Goal: Transaction & Acquisition: Book appointment/travel/reservation

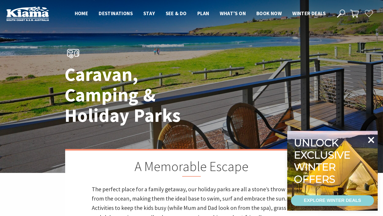
click at [369, 140] on icon at bounding box center [371, 140] width 13 height 13
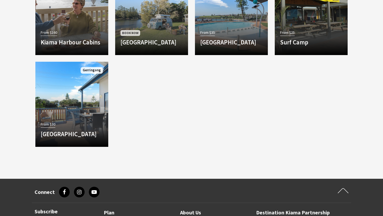
scroll to position [400, 0]
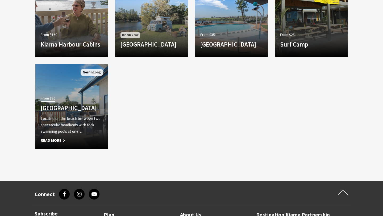
click at [70, 104] on h4 "Werri Beach Holiday Park" at bounding box center [72, 107] width 62 height 7
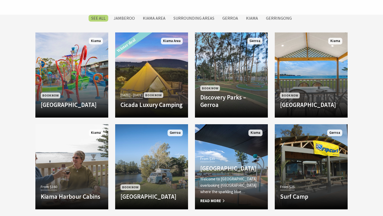
scroll to position [243, 0]
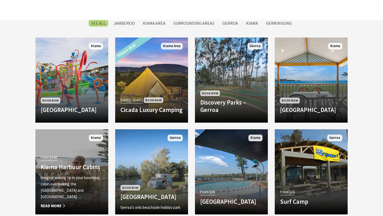
click at [72, 167] on div "From $160 Kiama Harbour Cabins Imagine waking up in your luxurious cabin overlo…" at bounding box center [71, 182] width 73 height 56
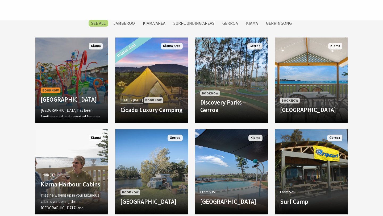
click at [66, 107] on p "BIG4 Easts Beach Holiday Park has been family owned and operated for over 85…" at bounding box center [72, 116] width 62 height 19
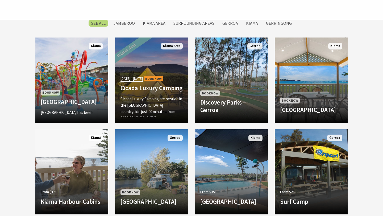
click at [150, 98] on p "Cicada Luxury Camping are nestled in the Jerrara countryside just 90 minutes fr…" at bounding box center [152, 109] width 62 height 26
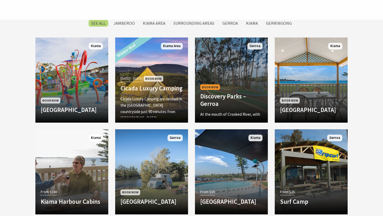
click at [219, 100] on div "Book Now Discovery Parks – Gerroa At the mouth of Crooked River, with the white…" at bounding box center [231, 100] width 73 height 34
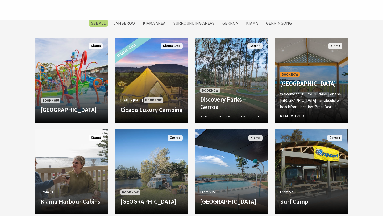
click at [302, 99] on p "Welcome to Kendalls on the Beach Holiday Park – an absolute beachfront location…" at bounding box center [311, 100] width 62 height 19
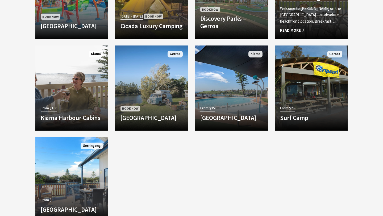
scroll to position [326, 0]
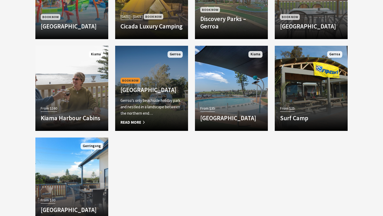
click at [146, 111] on p "Gerroa’s only beachside holiday park and nestled in a landscape between the nor…" at bounding box center [152, 106] width 62 height 19
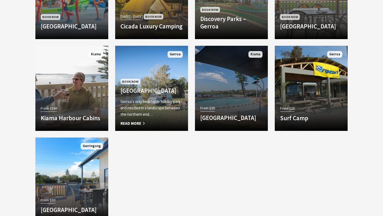
click at [200, 107] on div "From $35 Surf Beach Holiday Park Welcome to Surf Beach Holiday Park overlooking…" at bounding box center [231, 114] width 73 height 21
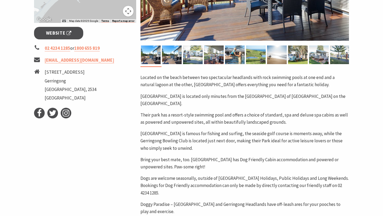
scroll to position [196, 0]
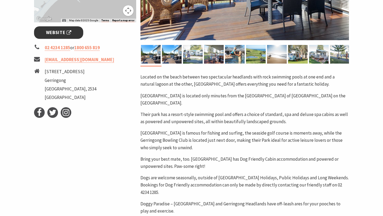
click at [71, 34] on span "Website" at bounding box center [59, 32] width 26 height 7
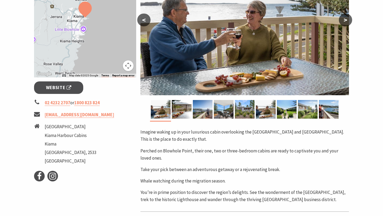
scroll to position [142, 0]
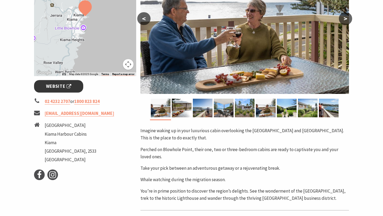
click at [74, 91] on link "Website" at bounding box center [58, 86] width 49 height 13
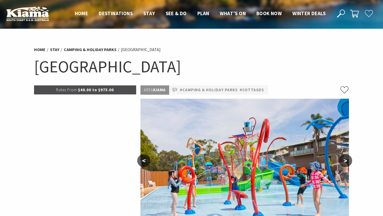
select select "3"
select select "2"
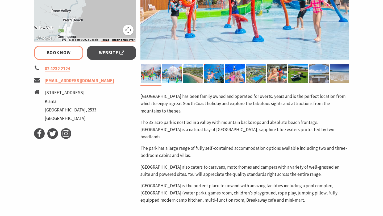
scroll to position [180, 0]
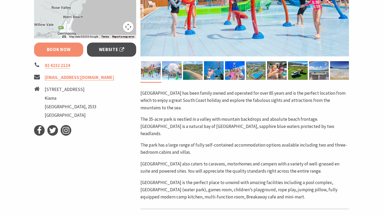
click at [64, 51] on link "Book Now" at bounding box center [58, 50] width 49 height 14
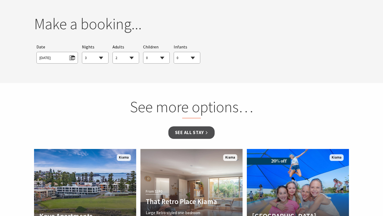
scroll to position [513, 0]
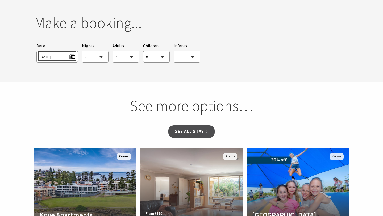
click at [70, 52] on span "[DATE]" at bounding box center [56, 55] width 35 height 7
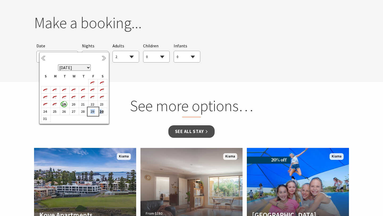
drag, startPoint x: 91, startPoint y: 111, endPoint x: 103, endPoint y: 111, distance: 11.5
click at [103, 111] on tr "24 25 26 27 28 29 30" at bounding box center [74, 111] width 66 height 7
click at [93, 113] on b "29" at bounding box center [92, 111] width 7 height 7
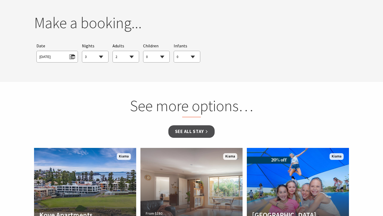
click at [214, 64] on section "You currently don't have any items in your cart Make a booking... Searching for…" at bounding box center [191, 40] width 383 height 83
click at [193, 64] on section "You currently don't have any items in your cart Make a booking... Searching for…" at bounding box center [191, 40] width 383 height 83
click at [121, 51] on select "0 1 2 3 4 5 6 7 8 9 10 11 12 13 14 15 16 17 18 19 20 21 22 23 24 25 26 27 28 29…" at bounding box center [126, 57] width 26 height 12
click at [113, 51] on select "0 1 2 3 4 5 6 7 8 9 10 11 12 13 14 15 16 17 18 19 20 21 22 23 24 25 26 27 28 29…" at bounding box center [126, 57] width 26 height 12
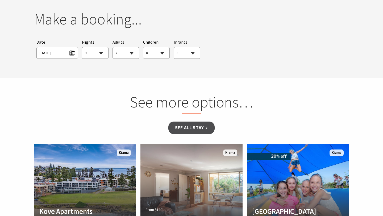
scroll to position [504, 0]
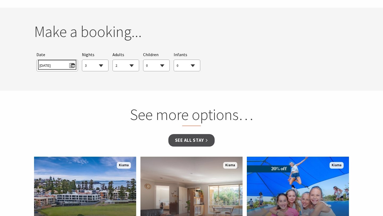
click at [70, 61] on span "Fri 29/08/2025" at bounding box center [56, 64] width 35 height 7
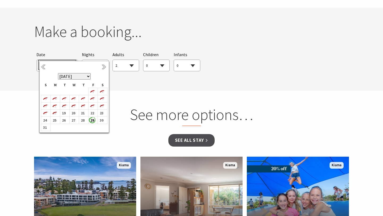
click at [69, 61] on span "Fri 29/08/2025" at bounding box center [56, 64] width 35 height 7
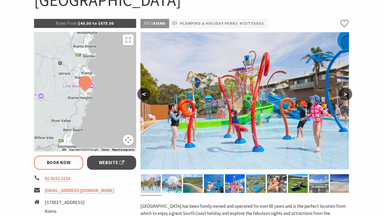
scroll to position [66, 0]
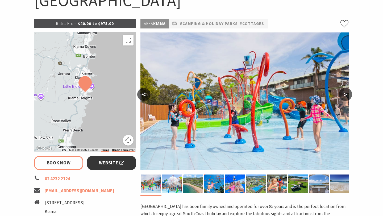
click at [115, 165] on span "Website" at bounding box center [112, 163] width 26 height 7
select select "3"
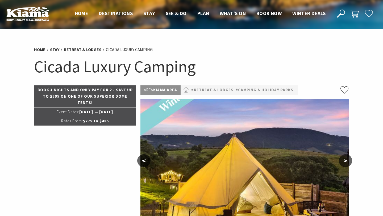
select select "3"
select select "2"
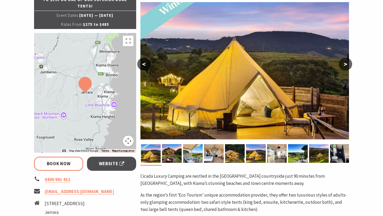
scroll to position [101, 0]
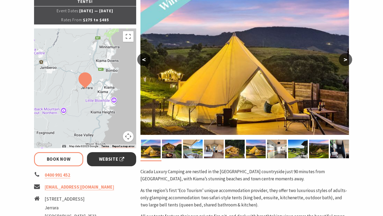
click at [103, 159] on span "Website" at bounding box center [112, 159] width 26 height 7
select select "3"
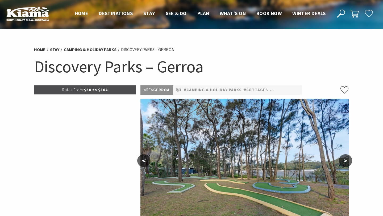
select select "3"
select select "2"
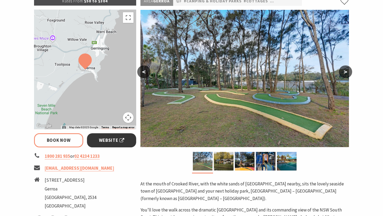
scroll to position [88, 0]
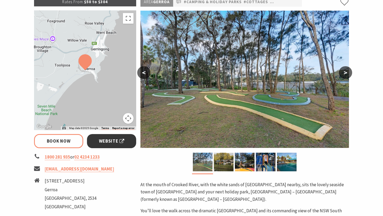
click at [96, 142] on link "Website" at bounding box center [111, 141] width 49 height 14
select select "3"
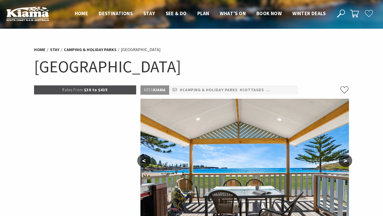
select select "3"
select select "2"
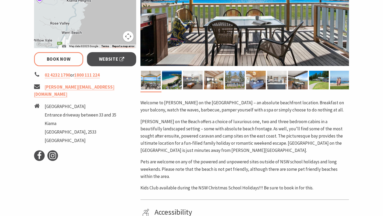
scroll to position [174, 0]
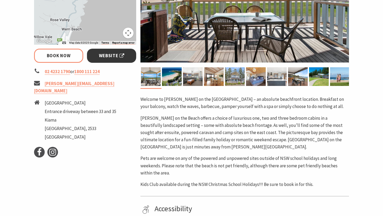
click at [111, 55] on span "Website" at bounding box center [112, 55] width 26 height 7
select select "3"
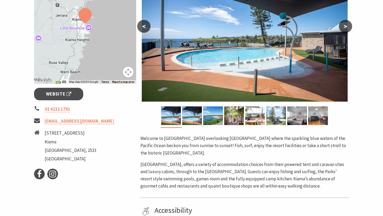
scroll to position [136, 0]
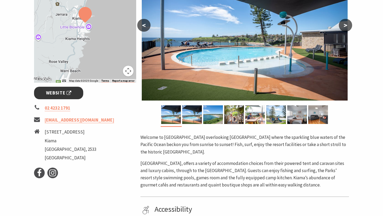
click at [69, 95] on span "Website" at bounding box center [59, 92] width 26 height 7
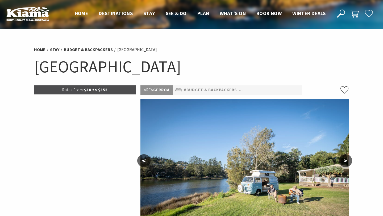
select select "3"
select select "2"
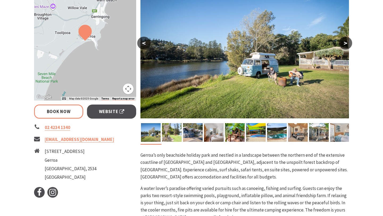
scroll to position [129, 0]
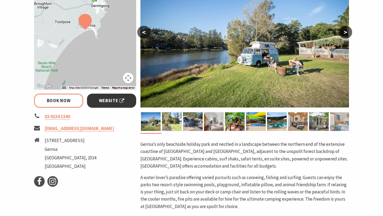
click at [101, 101] on span "Website" at bounding box center [112, 100] width 26 height 7
select select "3"
